Goal: Task Accomplishment & Management: Manage account settings

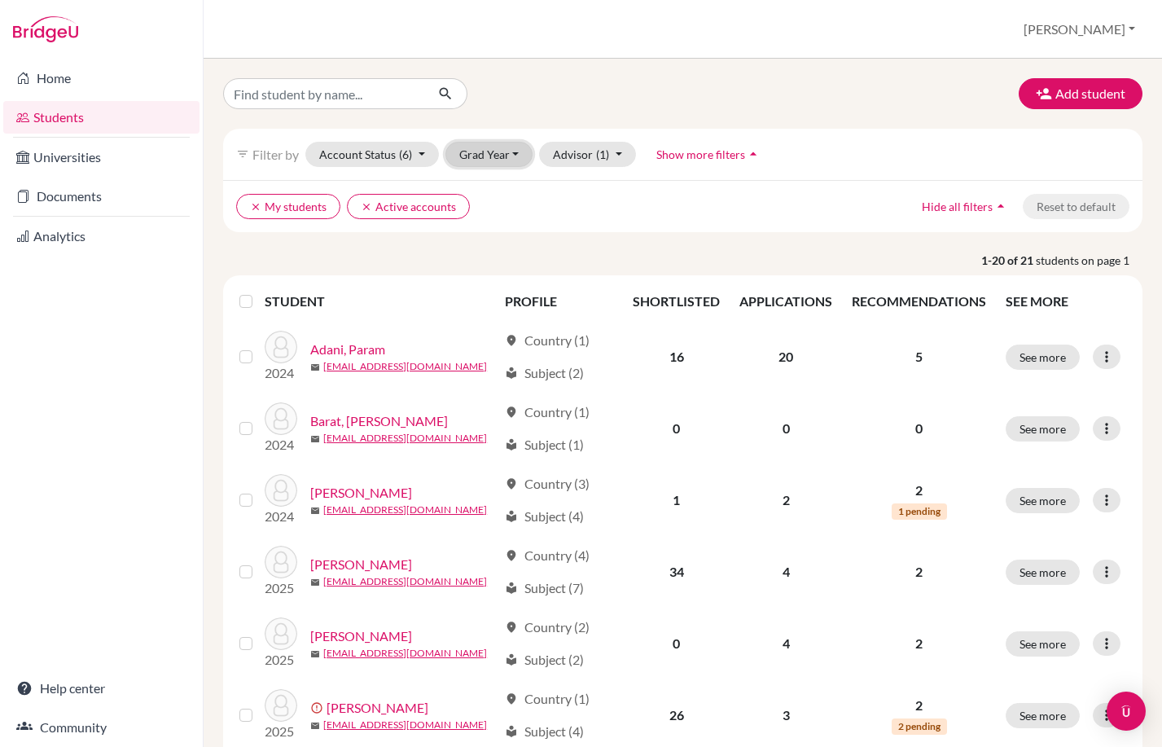
click at [480, 161] on button "Grad Year" at bounding box center [489, 154] width 88 height 25
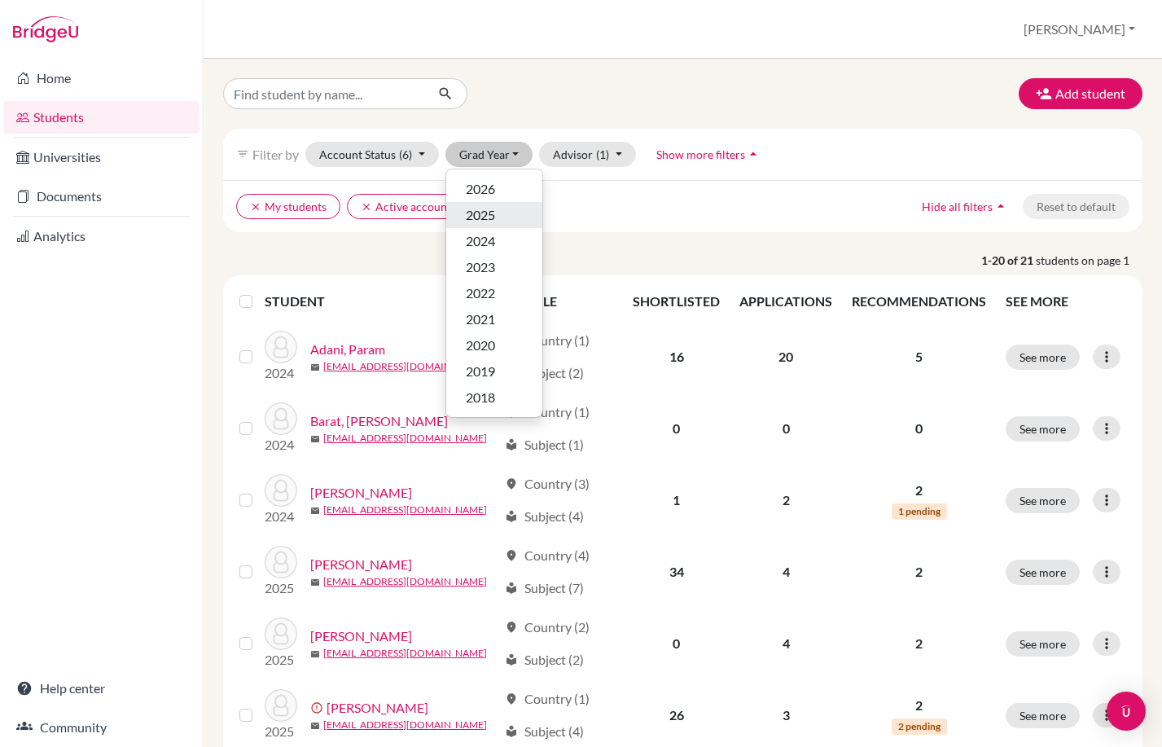
click at [488, 212] on span "2025" at bounding box center [480, 215] width 29 height 20
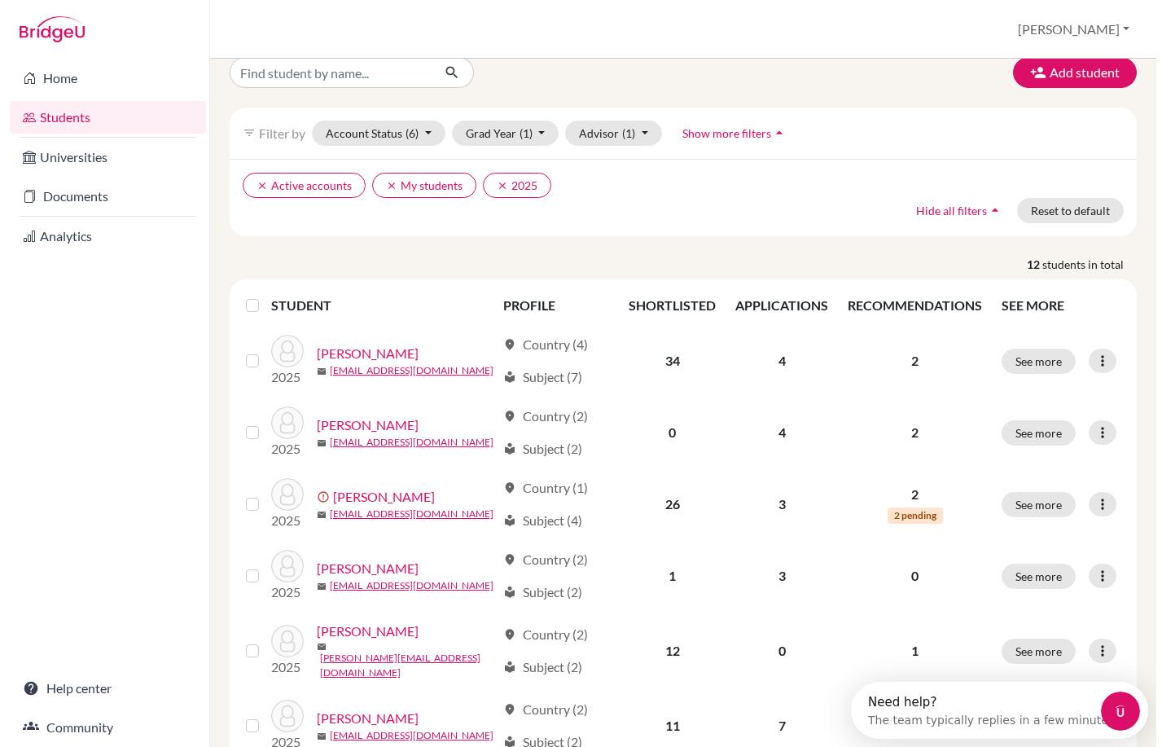
scroll to position [16, 0]
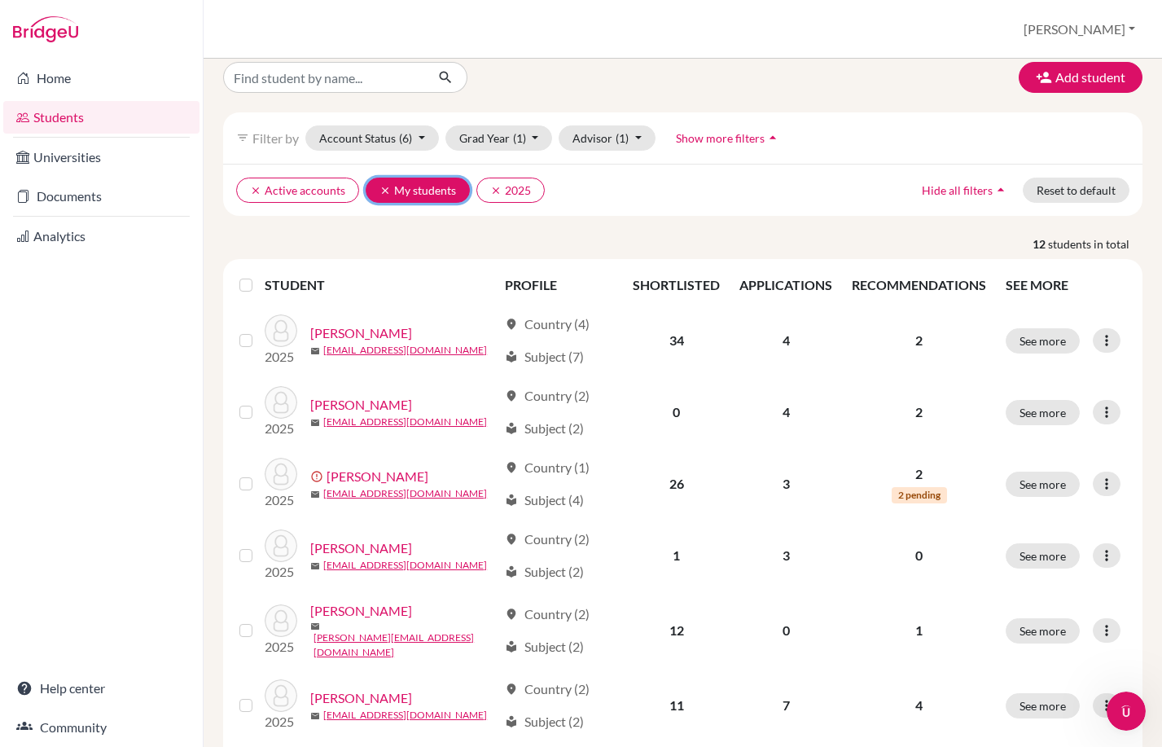
click at [374, 193] on button "clear My students" at bounding box center [418, 189] width 104 height 25
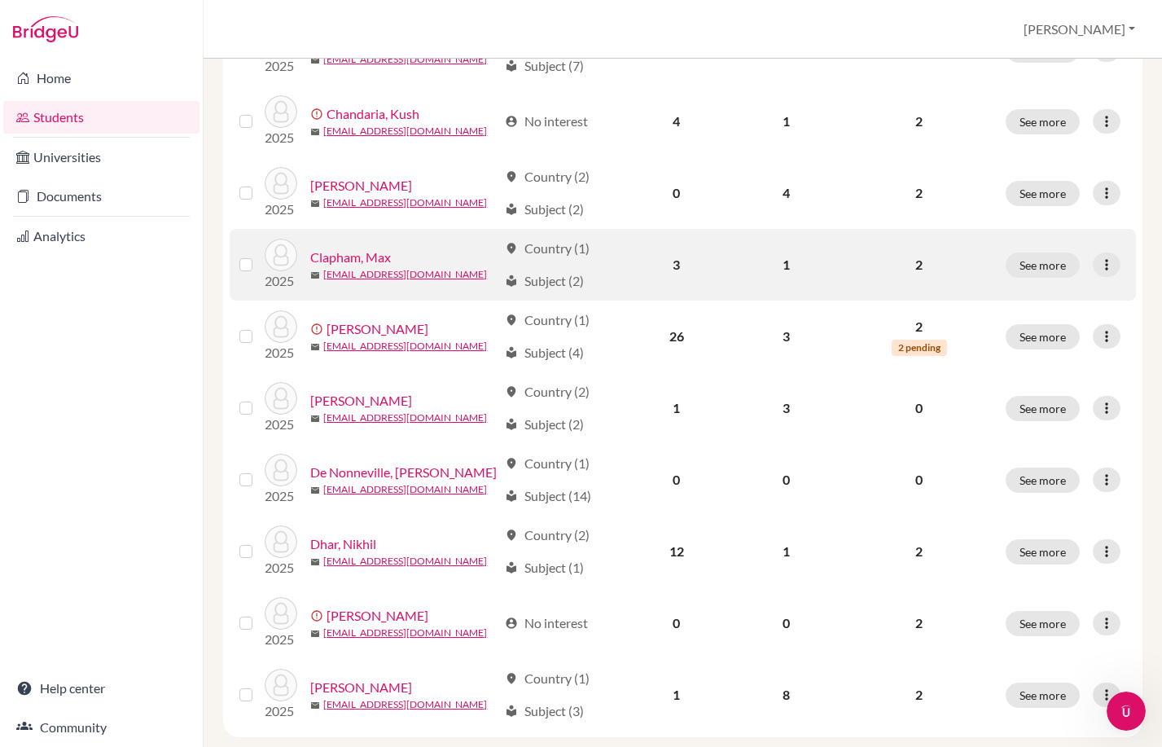
scroll to position [1116, 0]
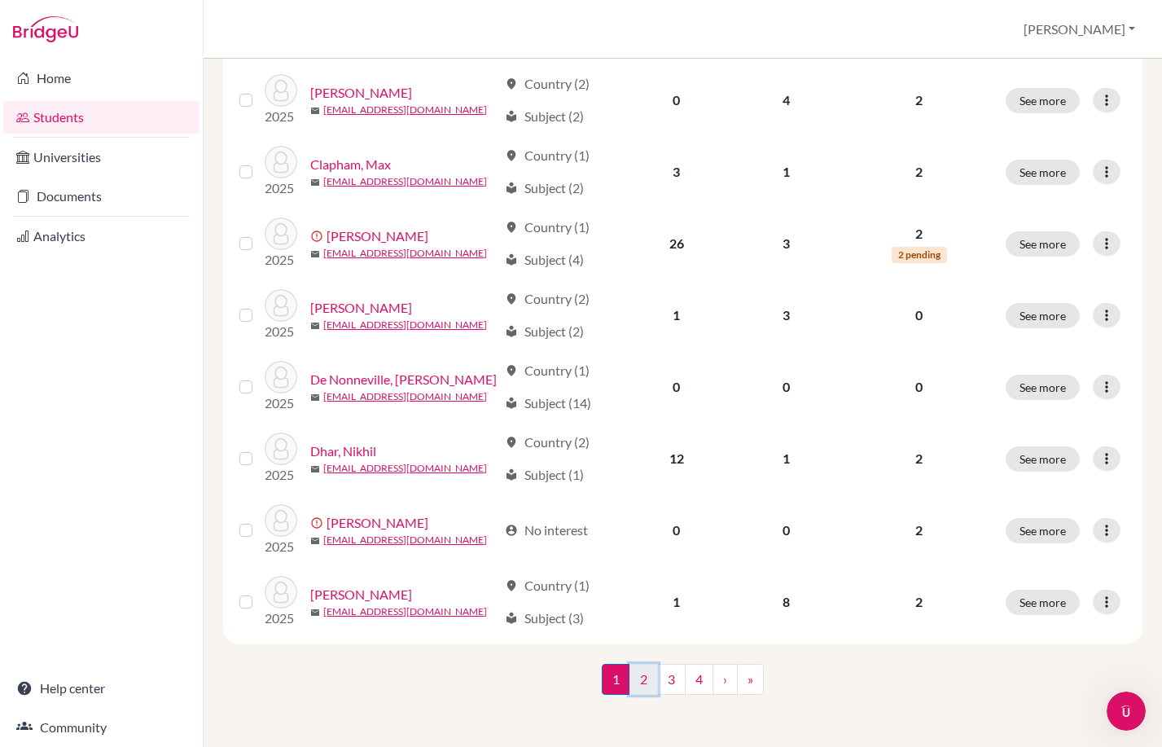
click at [633, 678] on link "2" at bounding box center [643, 679] width 28 height 31
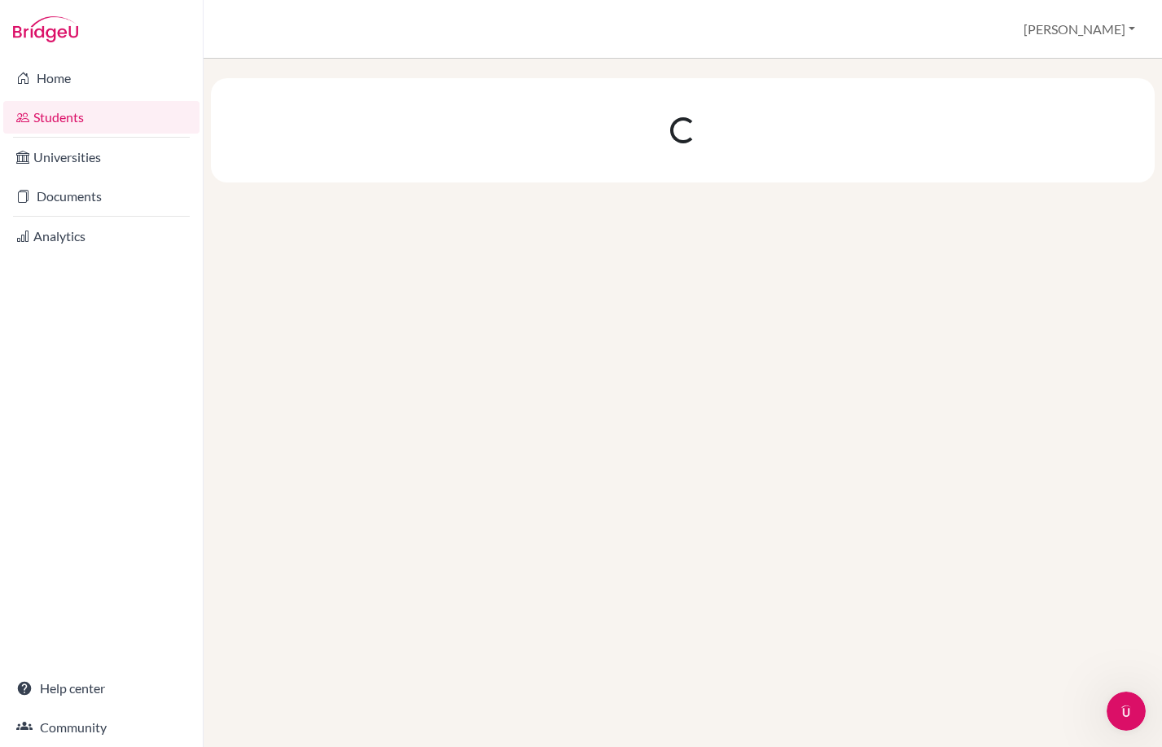
scroll to position [0, 0]
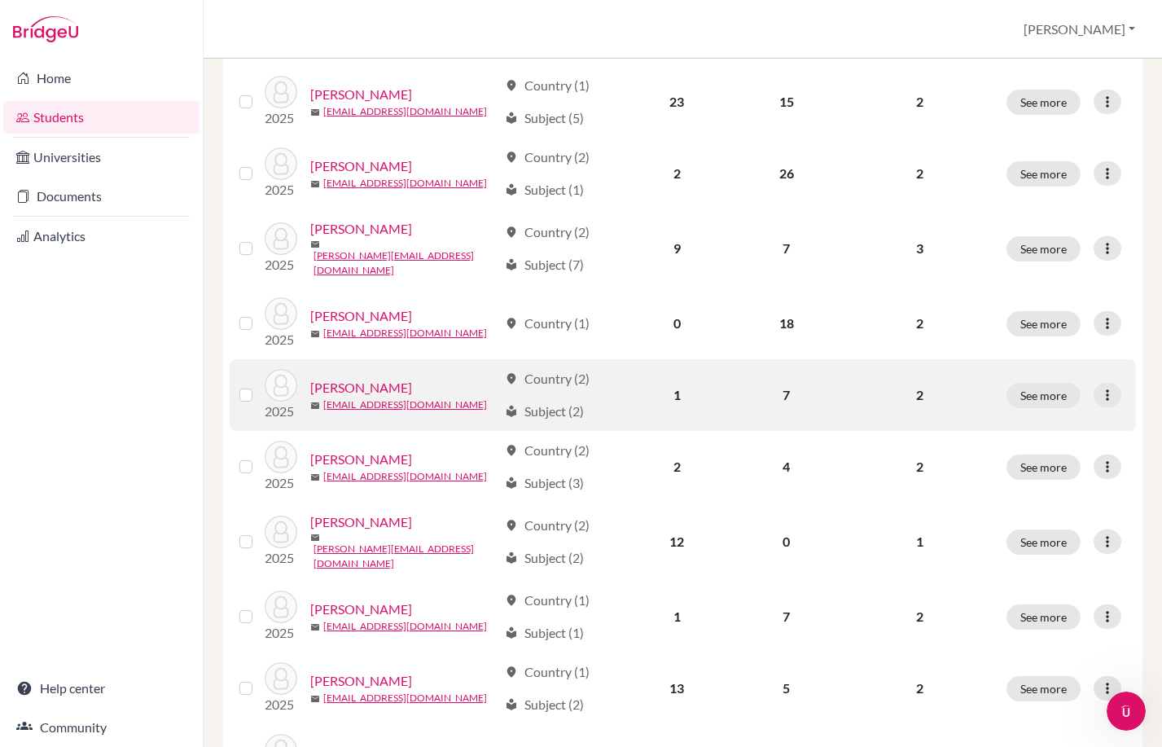
scroll to position [326, 0]
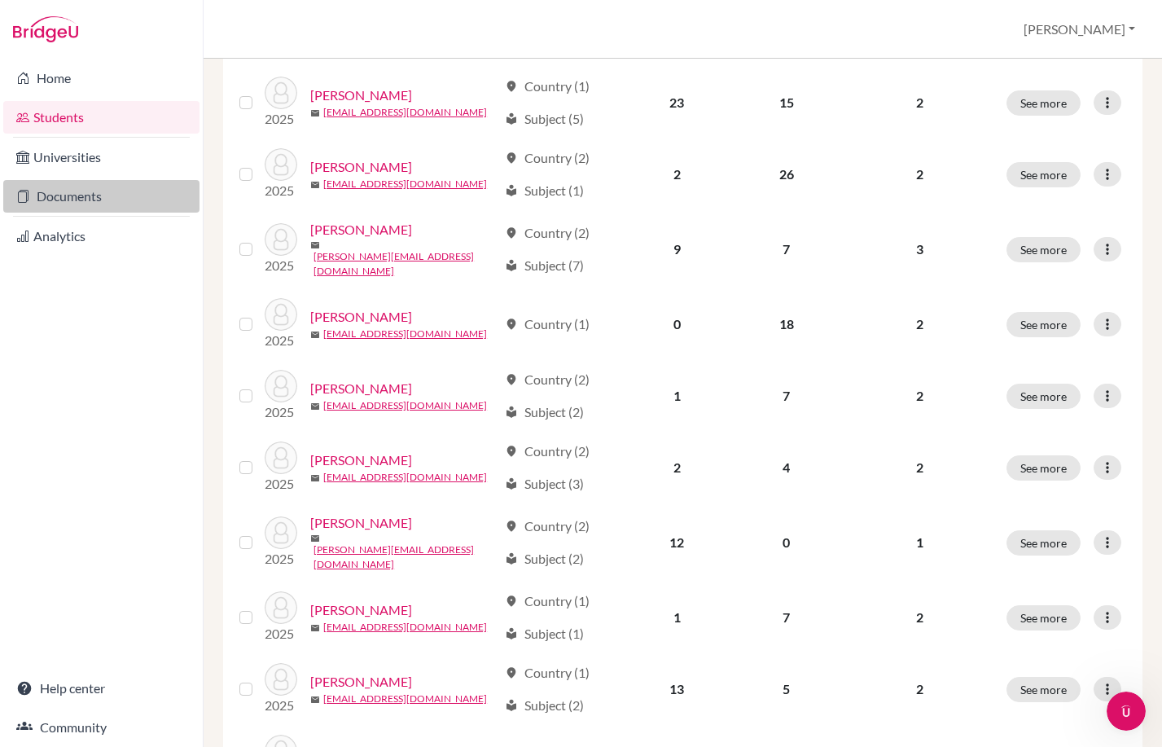
click at [89, 193] on link "Documents" at bounding box center [101, 196] width 196 height 33
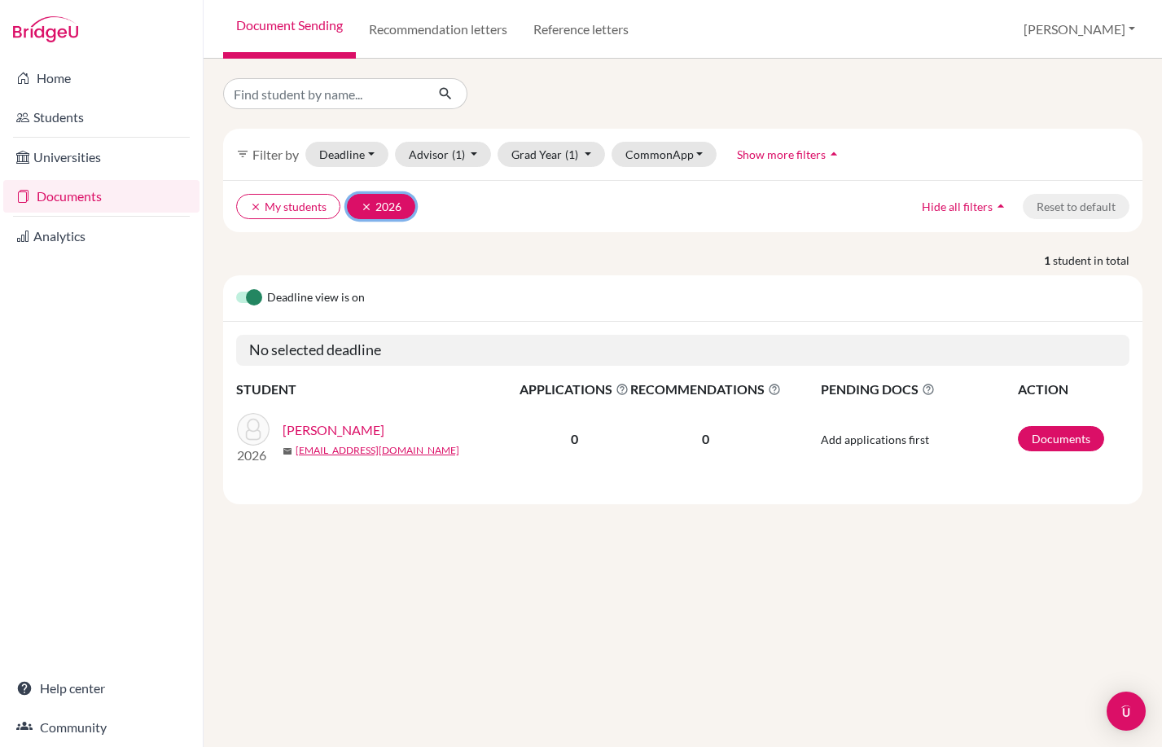
click at [366, 204] on icon "clear" at bounding box center [366, 206] width 11 height 11
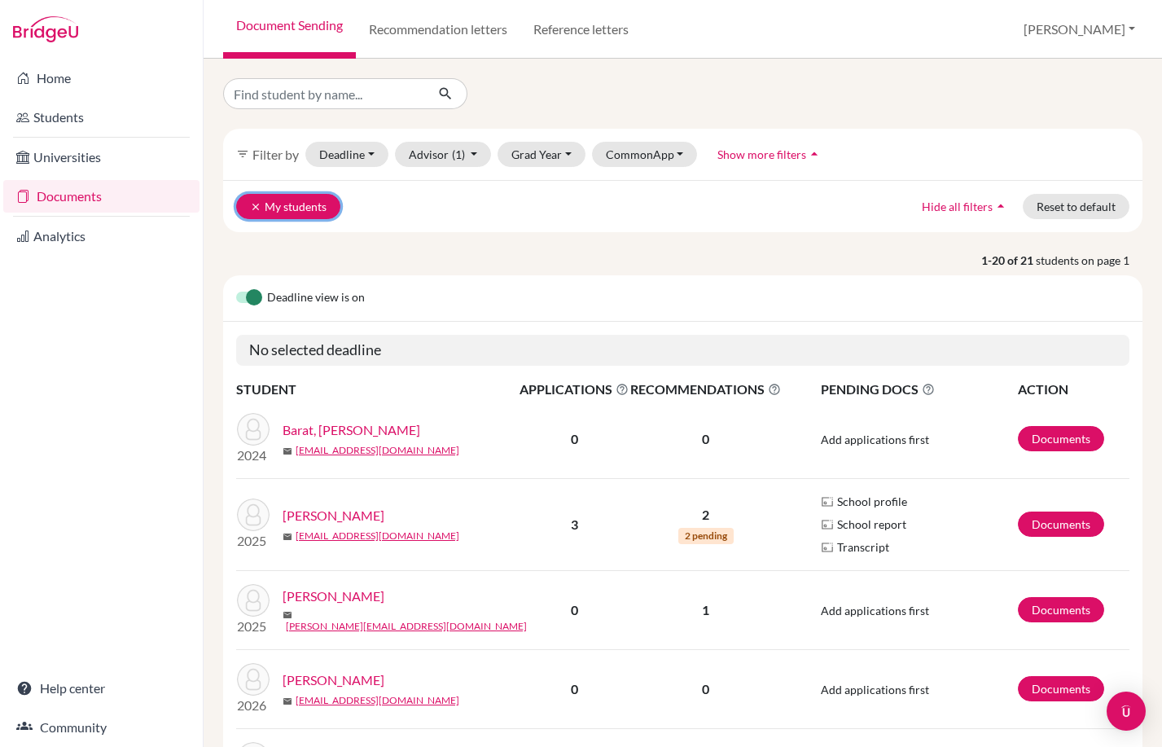
click at [257, 207] on icon "clear" at bounding box center [255, 206] width 11 height 11
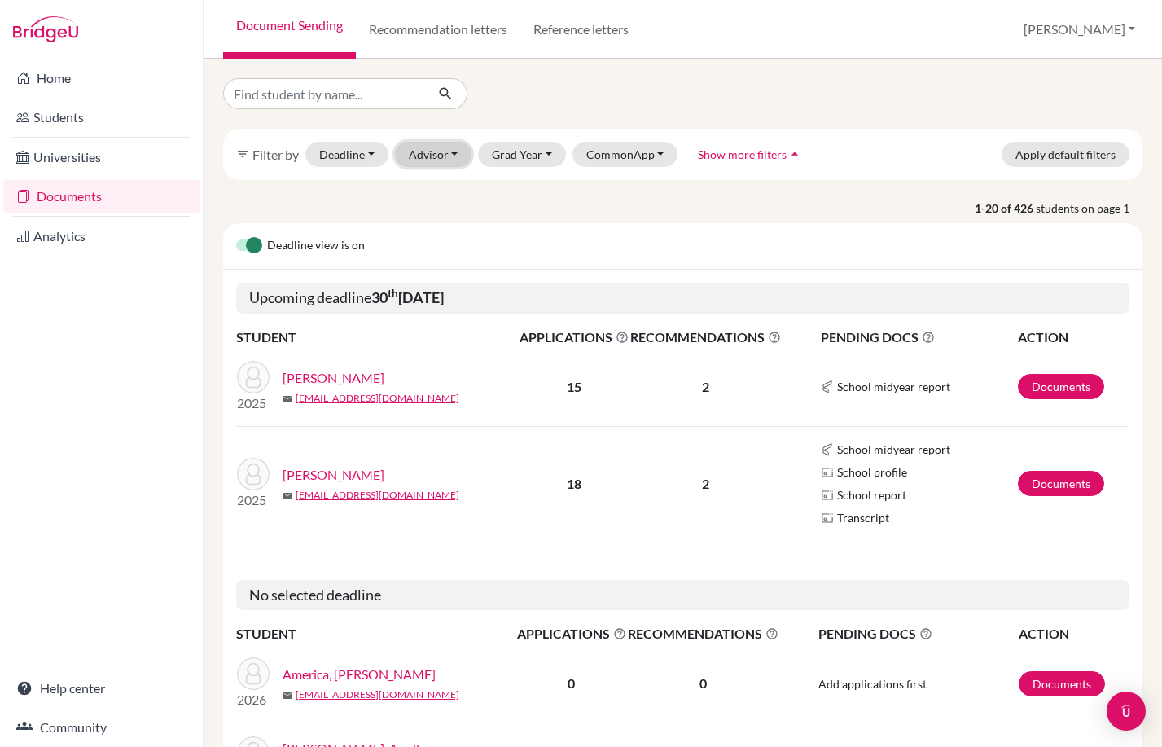
click at [455, 151] on button "Advisor" at bounding box center [433, 154] width 77 height 25
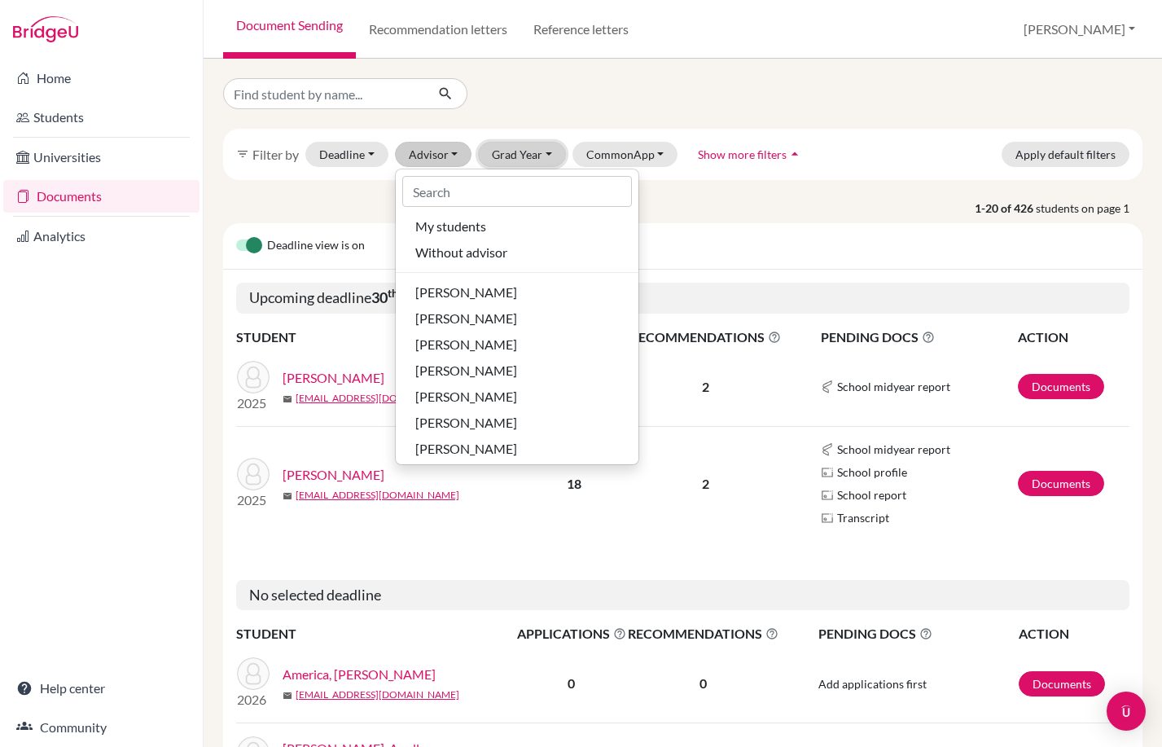
click at [515, 151] on button "Grad Year" at bounding box center [522, 154] width 88 height 25
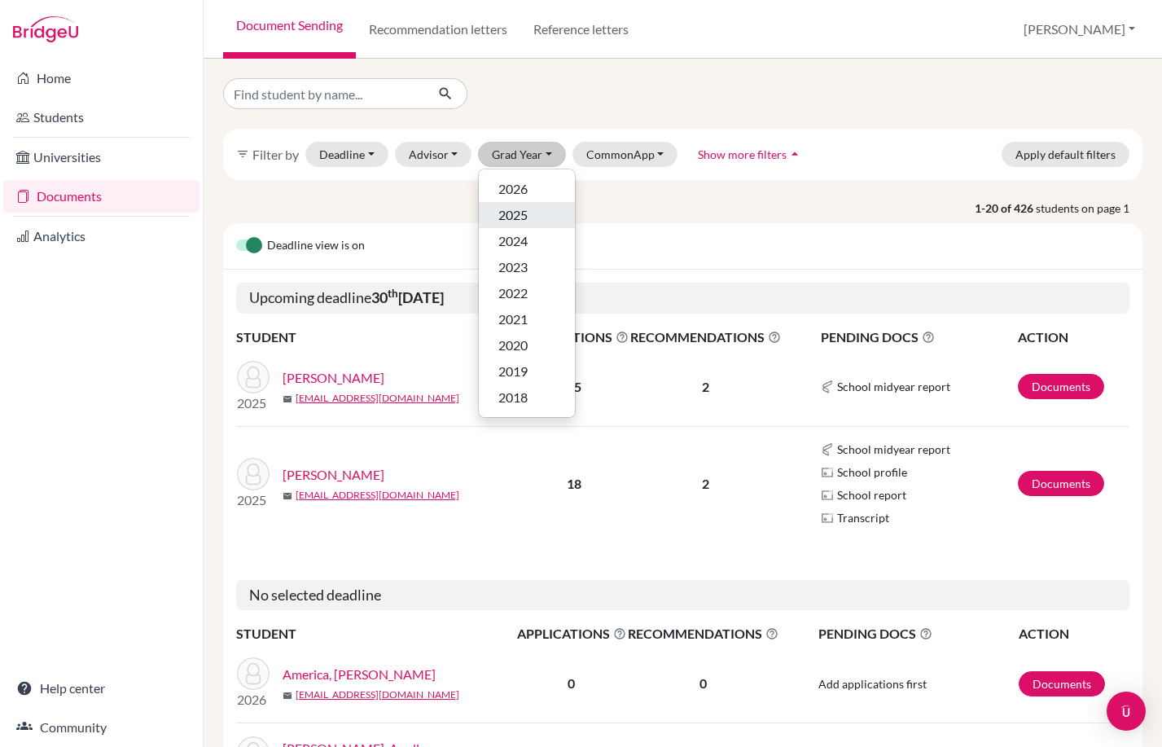
click at [534, 224] on div "2025" at bounding box center [526, 215] width 57 height 20
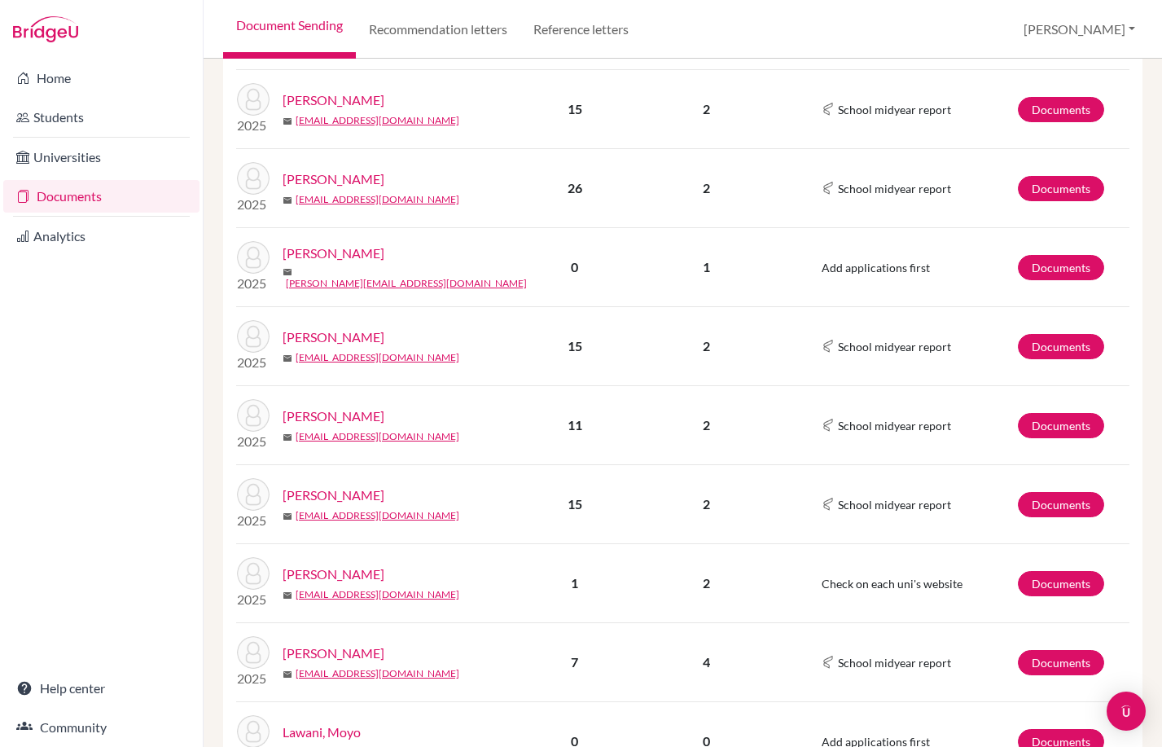
scroll to position [1186, 0]
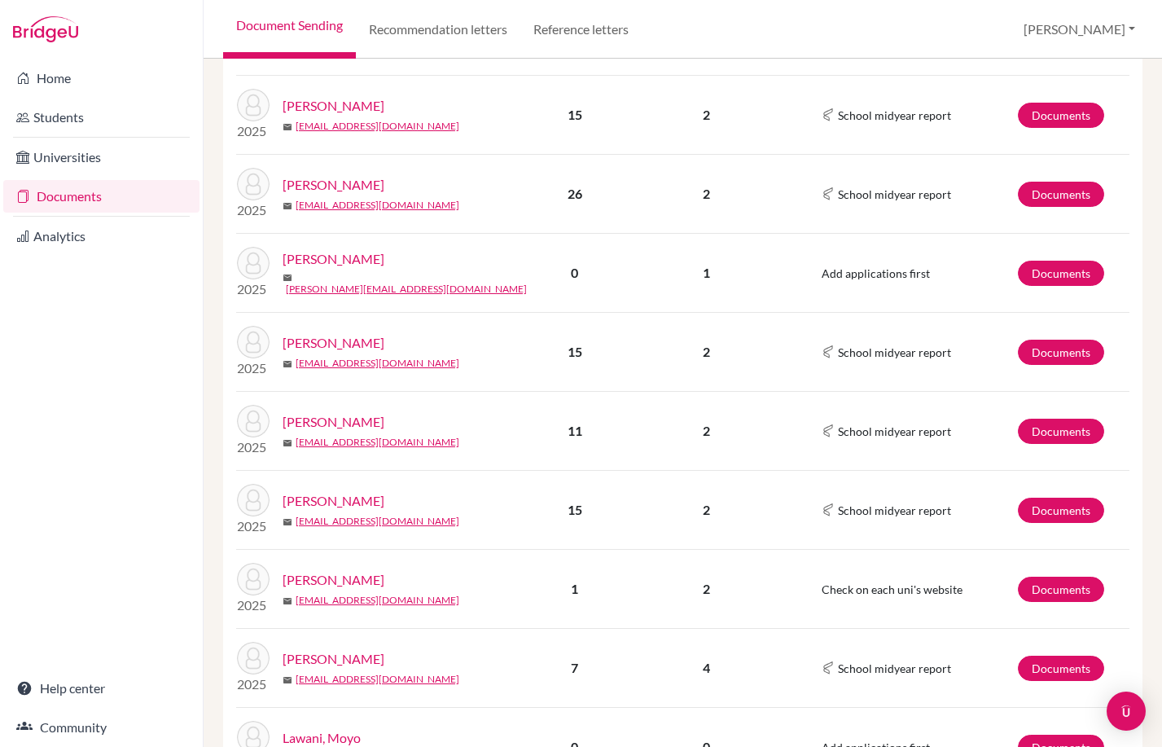
click at [1017, 344] on td "Documents" at bounding box center [1073, 352] width 112 height 79
click at [1021, 347] on link "Documents" at bounding box center [1061, 352] width 86 height 25
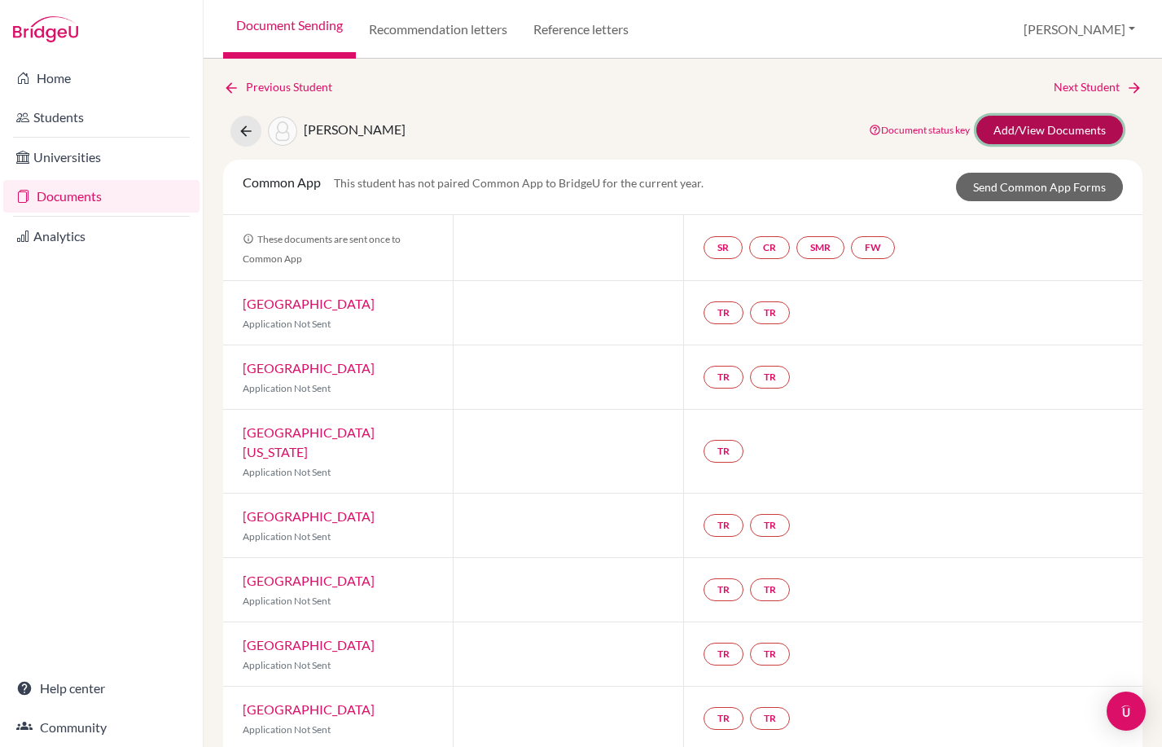
click at [1047, 126] on link "Add/View Documents" at bounding box center [1049, 130] width 147 height 28
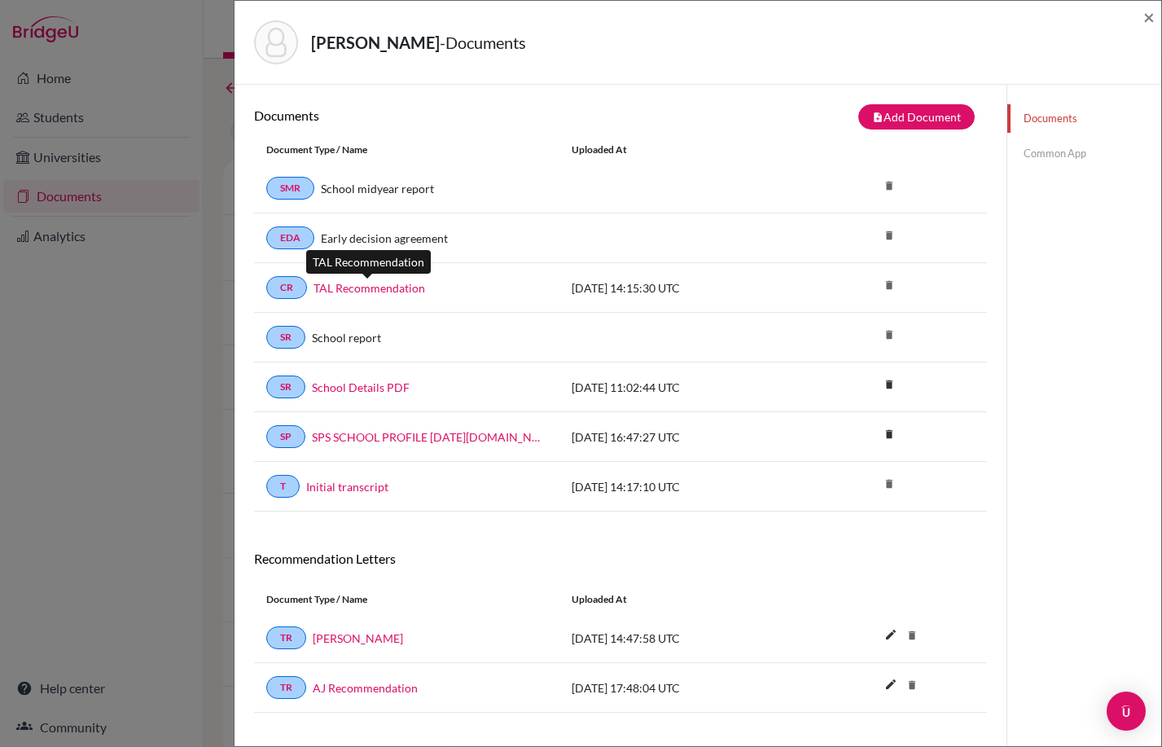
click at [376, 288] on link "TAL Recommendation" at bounding box center [369, 287] width 112 height 17
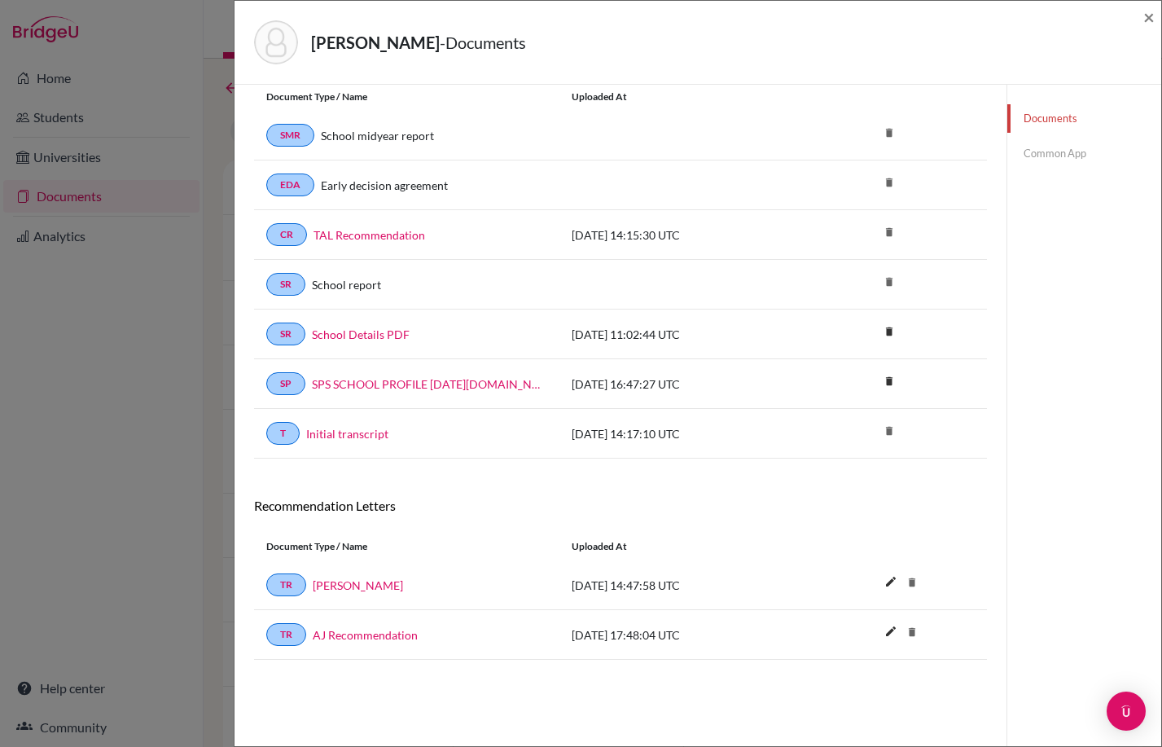
scroll to position [81, 0]
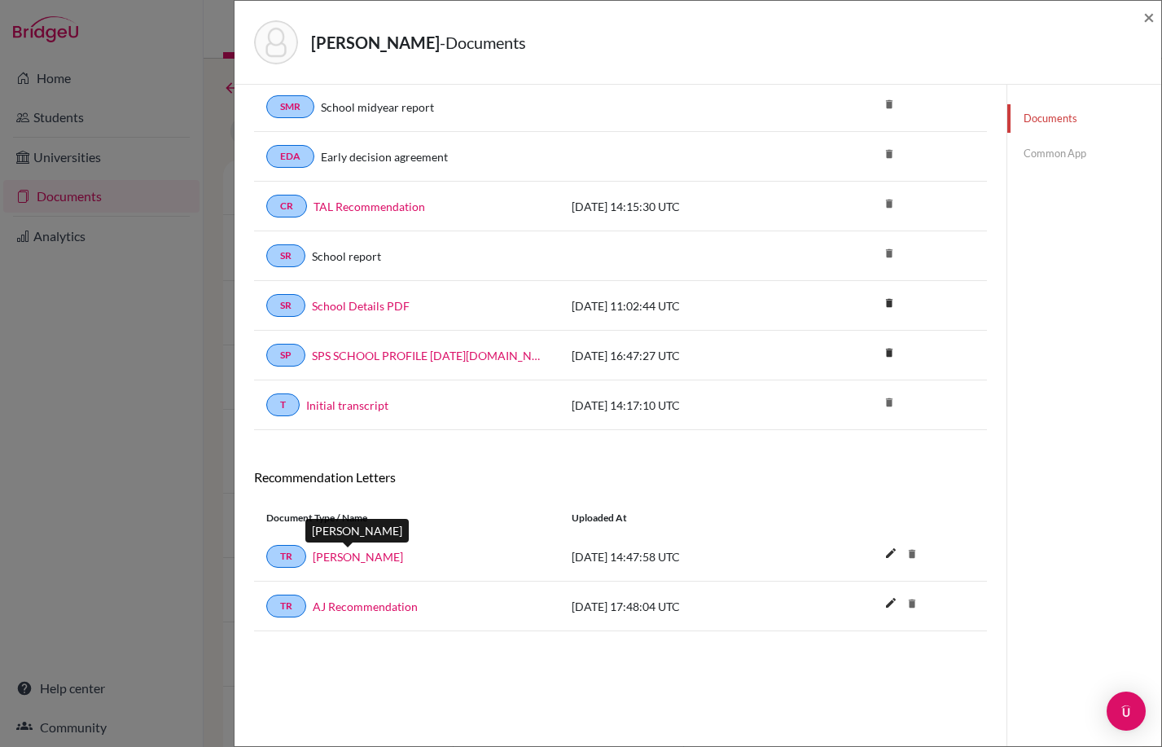
click at [350, 554] on link "Mr Wilderspin" at bounding box center [358, 556] width 90 height 17
click at [353, 602] on link "AJ Recommendation" at bounding box center [365, 606] width 105 height 17
